Goal: Communication & Community: Share content

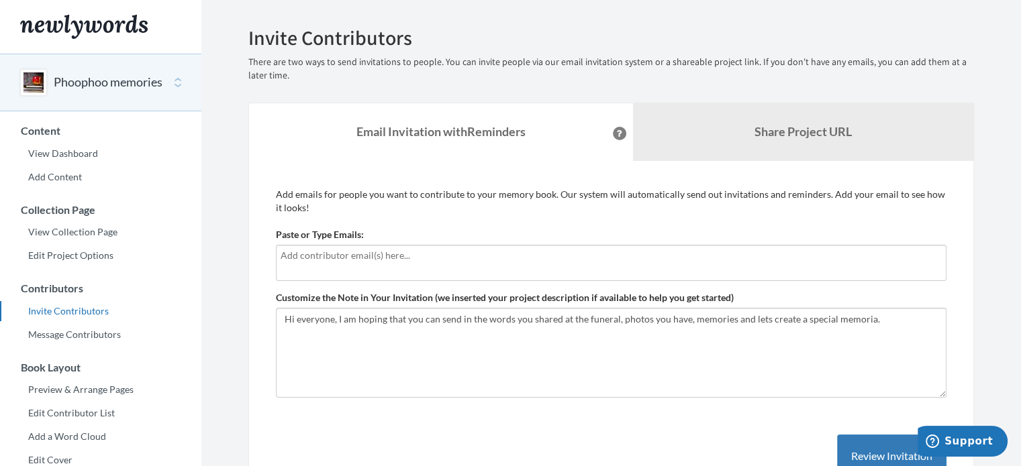
click at [293, 252] on input "text" at bounding box center [609, 255] width 658 height 15
type input "[EMAIL_ADDRESS][DOMAIN_NAME]"
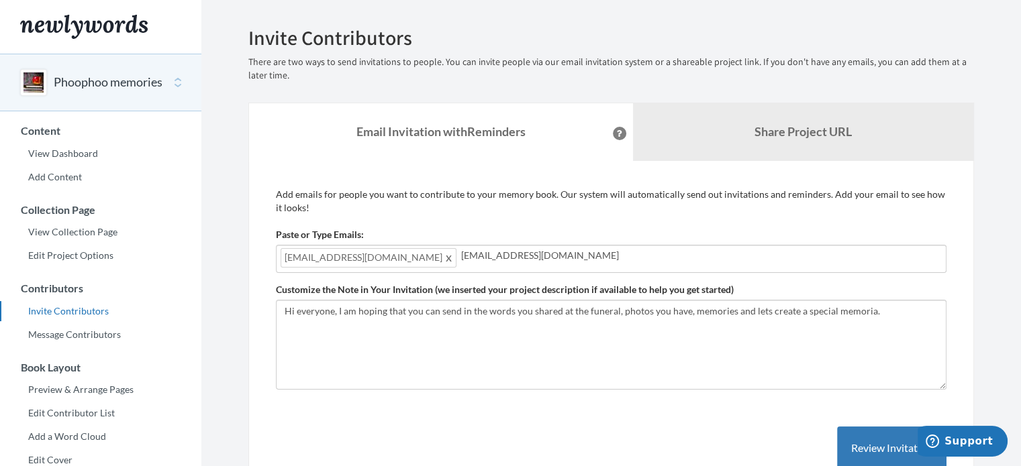
type input "[EMAIL_ADDRESS][DOMAIN_NAME]"
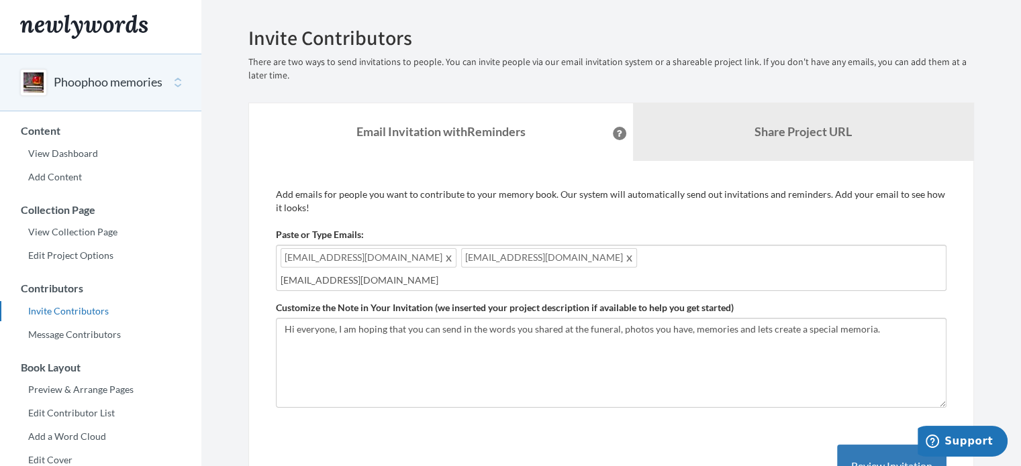
type input "[EMAIL_ADDRESS][DOMAIN_NAME]"
type input "s"
type input "[EMAIL_ADDRESS][DOMAIN_NAME]"
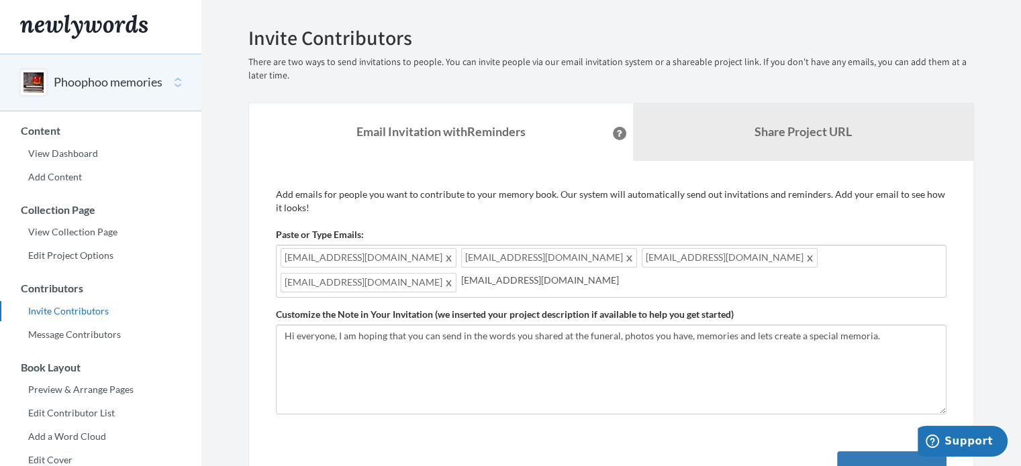
type input "[EMAIL_ADDRESS][DOMAIN_NAME]"
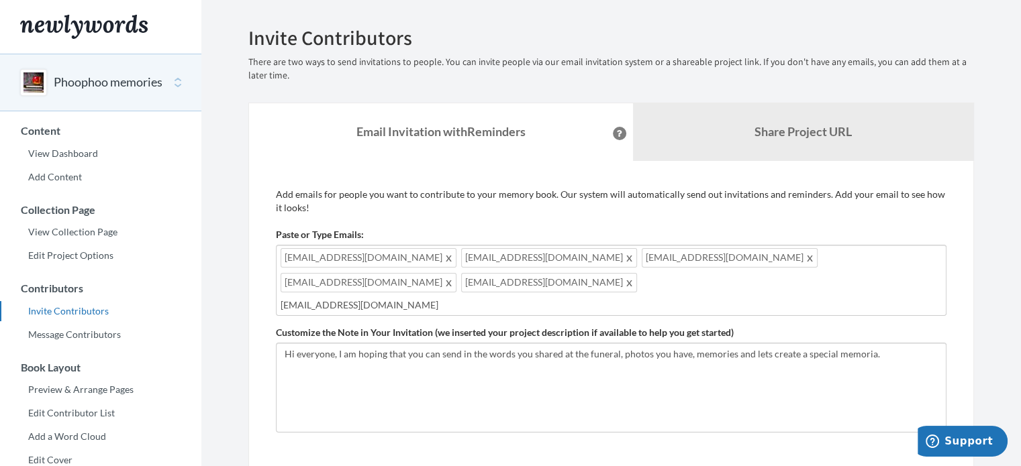
type input "[EMAIL_ADDRESS][DOMAIN_NAME]"
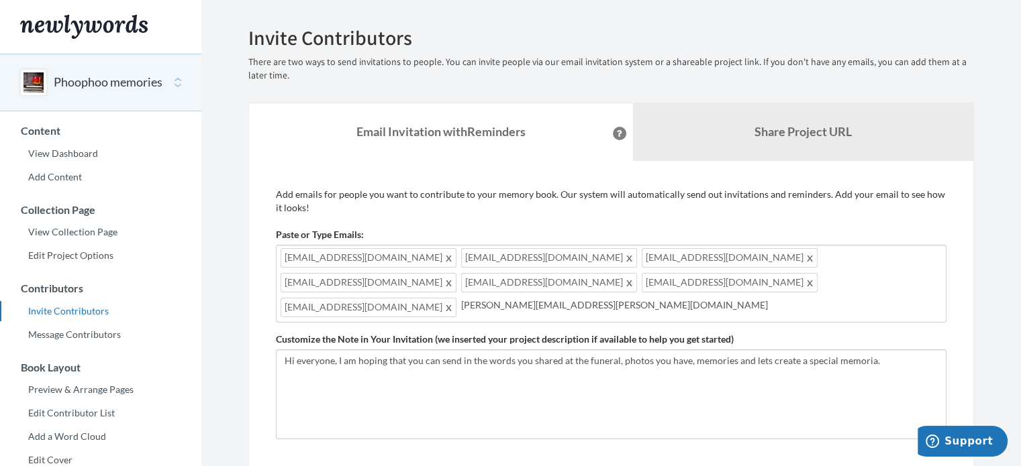
type input "[PERSON_NAME][EMAIL_ADDRESS][PERSON_NAME][DOMAIN_NAME]"
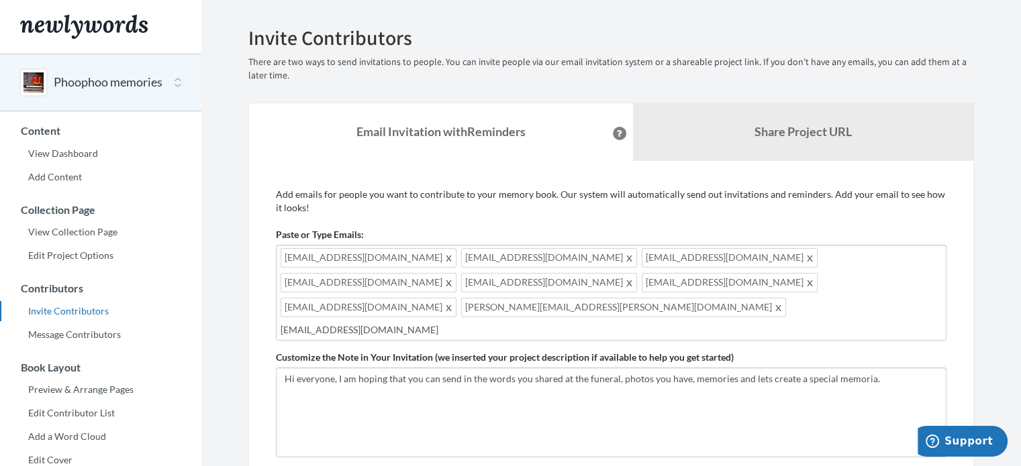
type input "[EMAIL_ADDRESS][DOMAIN_NAME]"
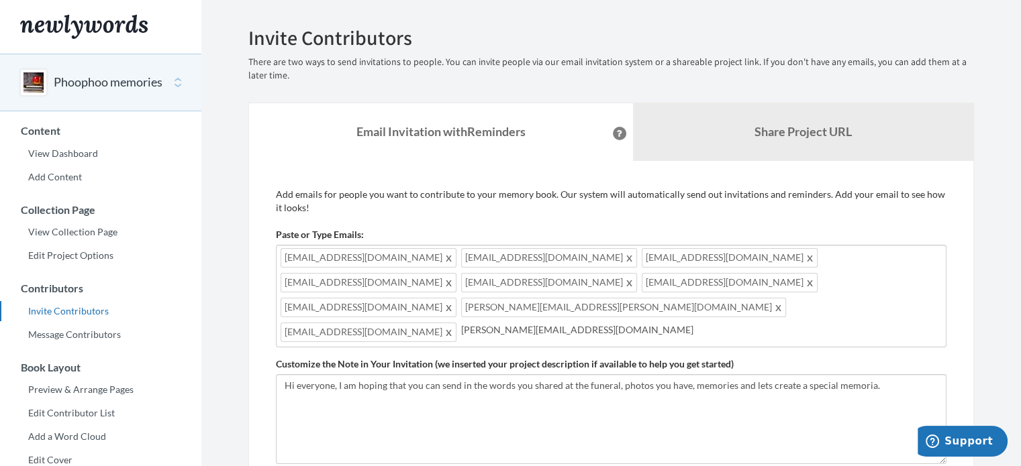
type input "[PERSON_NAME][EMAIL_ADDRESS][DOMAIN_NAME]"
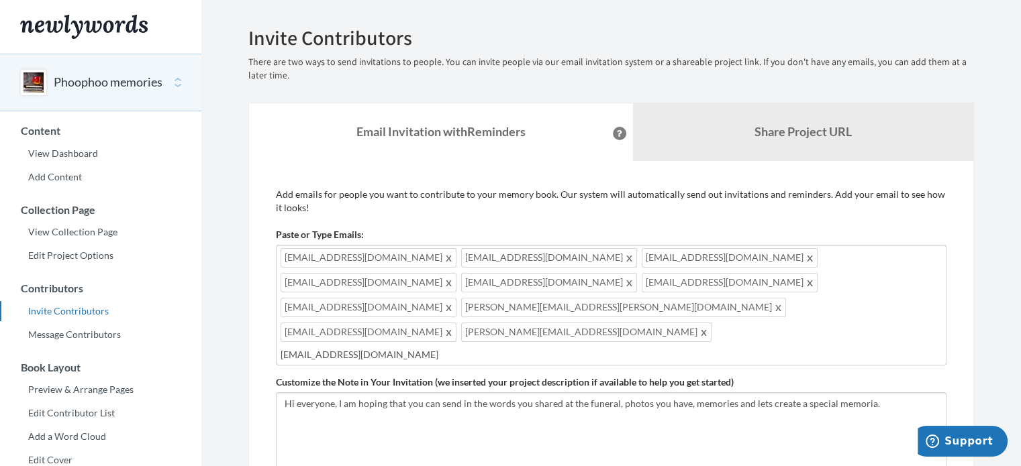
type input "[EMAIL_ADDRESS][DOMAIN_NAME]"
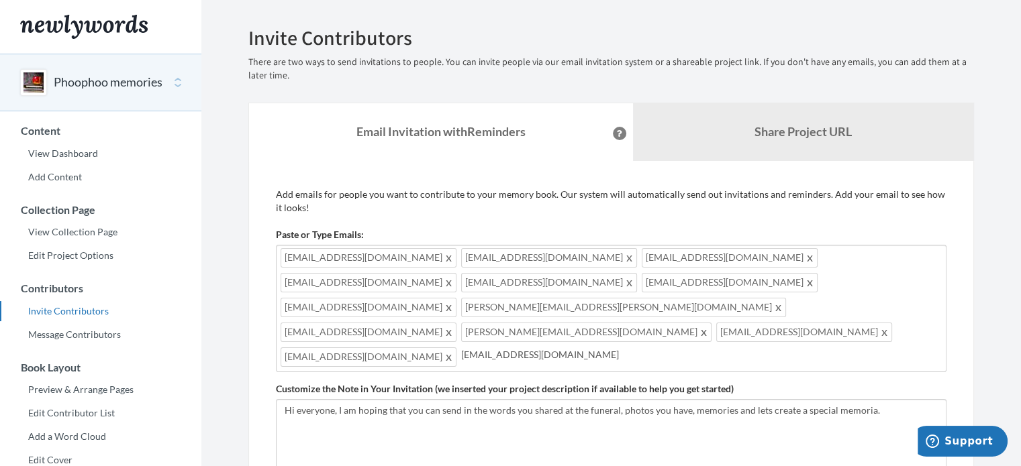
type input "[EMAIL_ADDRESS][DOMAIN_NAME]"
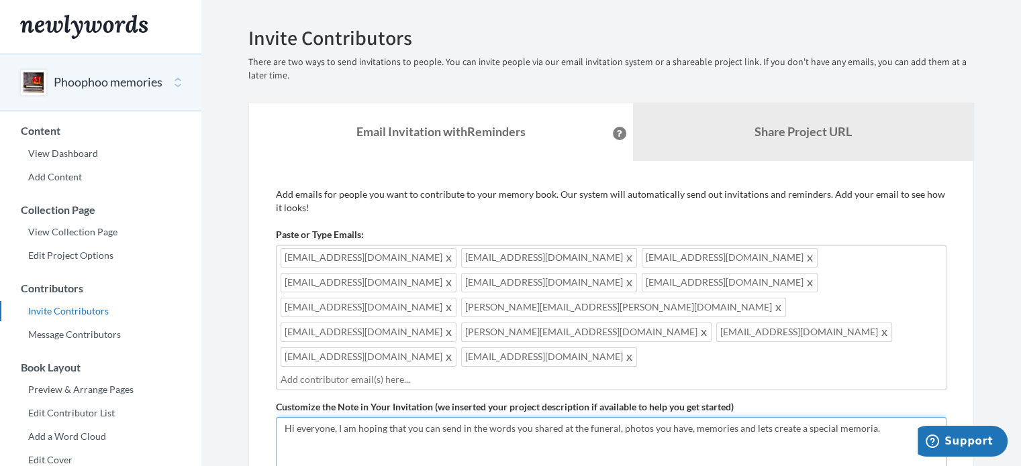
click at [880, 417] on textarea "Hi everyone, I am hoping that you can send in the words you shared at the funer…" at bounding box center [611, 462] width 670 height 90
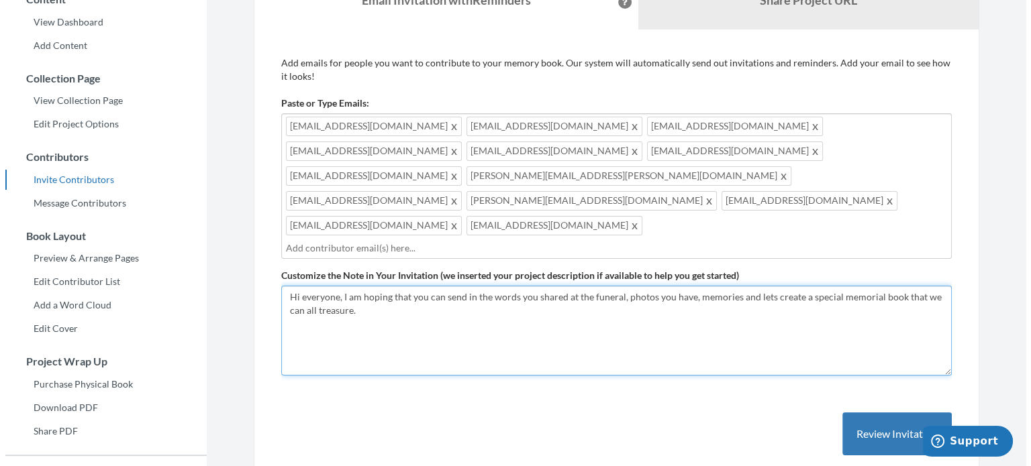
scroll to position [134, 0]
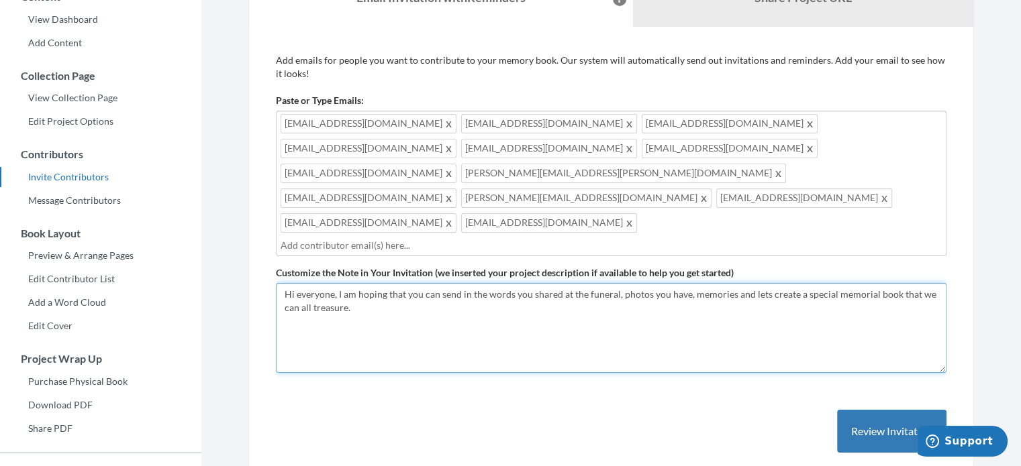
type textarea "Hi everyone, I am hoping that you can send in the words you shared at the funer…"
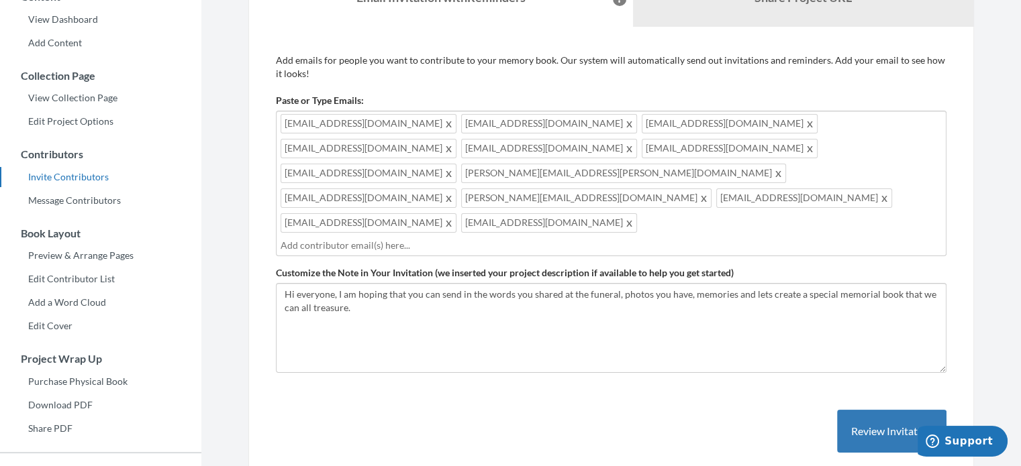
click at [623, 238] on input "text" at bounding box center [609, 245] width 658 height 15
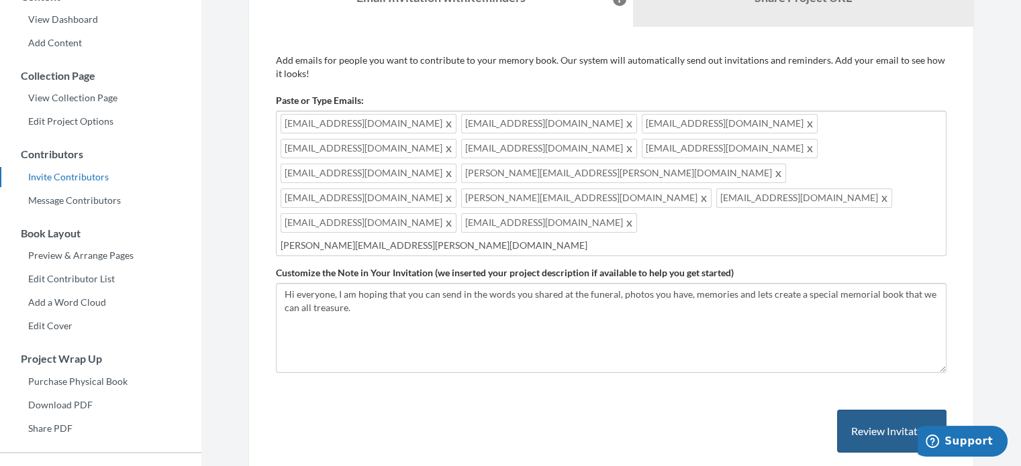
type input "[PERSON_NAME][EMAIL_ADDRESS][PERSON_NAME][DOMAIN_NAME]"
click at [891, 410] on button "Review Invitation" at bounding box center [891, 432] width 109 height 44
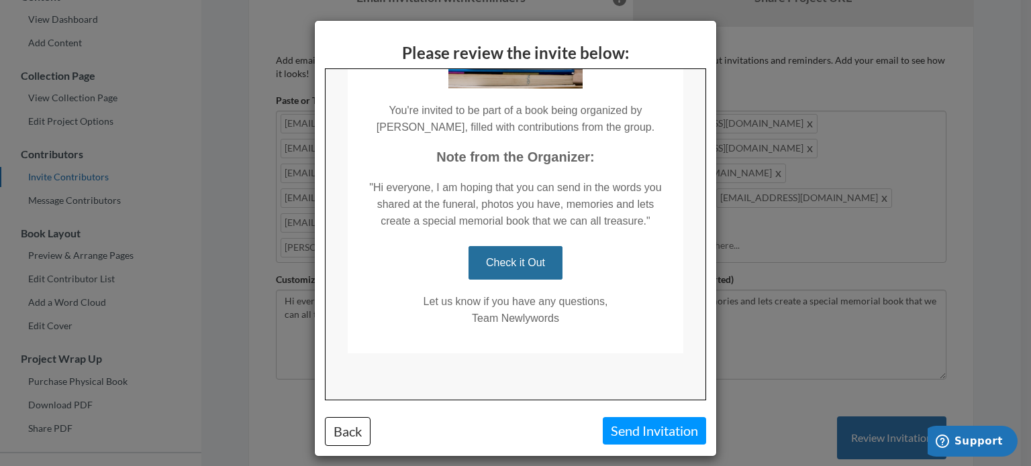
scroll to position [9, 0]
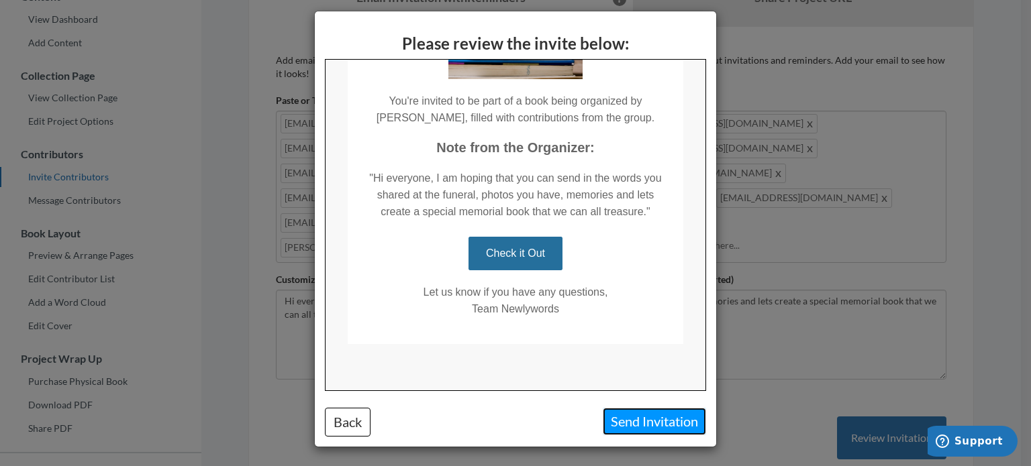
click at [615, 417] on button "Send Invitation" at bounding box center [654, 422] width 103 height 28
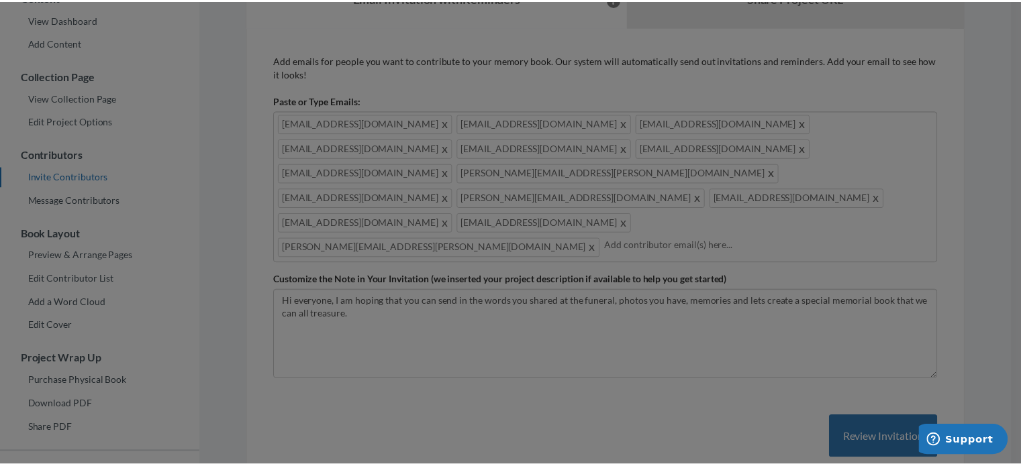
scroll to position [0, 0]
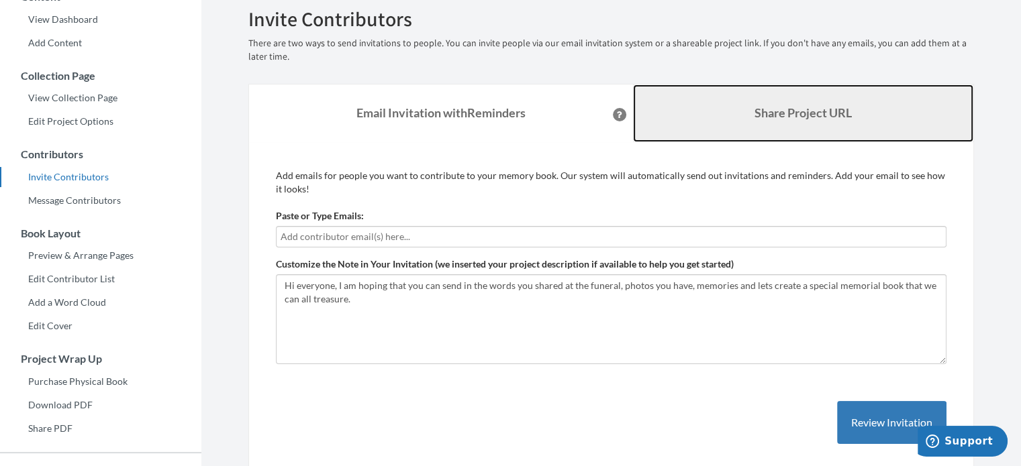
click at [780, 109] on b "Share Project URL" at bounding box center [802, 112] width 97 height 15
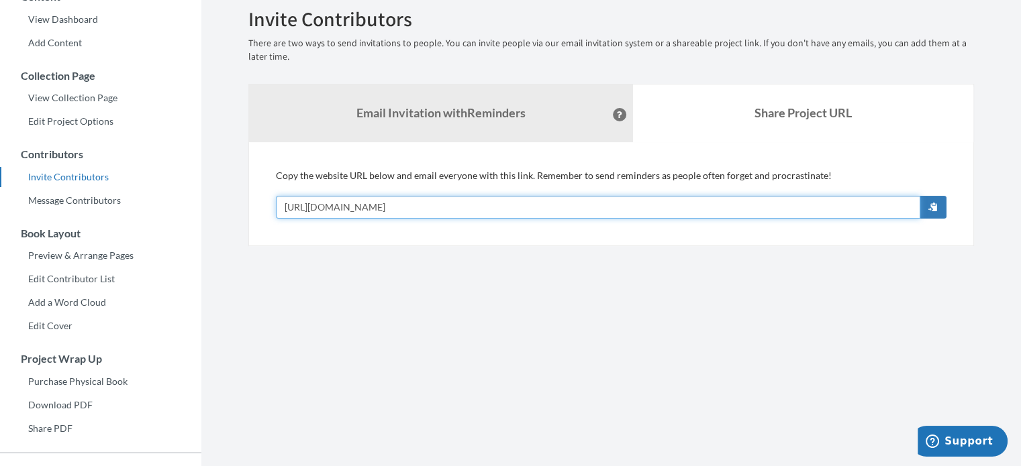
click at [505, 203] on input "[URL][DOMAIN_NAME]" at bounding box center [598, 207] width 644 height 23
